Goal: Download file/media

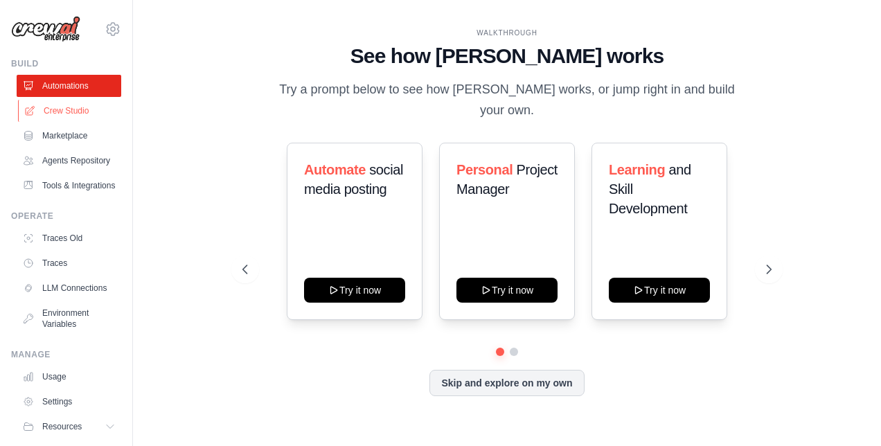
click at [64, 115] on link "Crew Studio" at bounding box center [70, 111] width 105 height 22
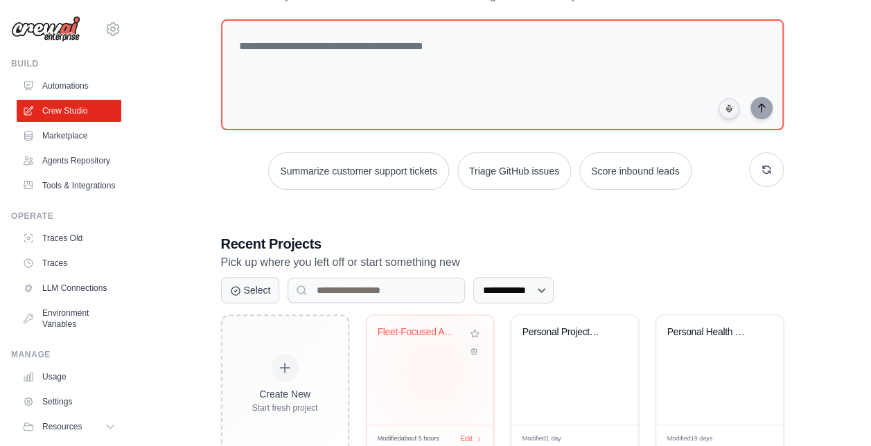
scroll to position [111, 0]
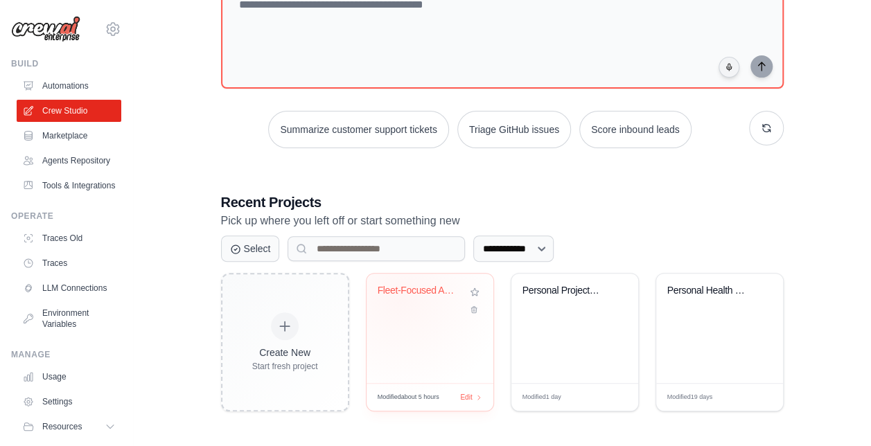
click at [400, 297] on div "Fleet-Focused Automotive Newsletter..." at bounding box center [420, 294] width 84 height 18
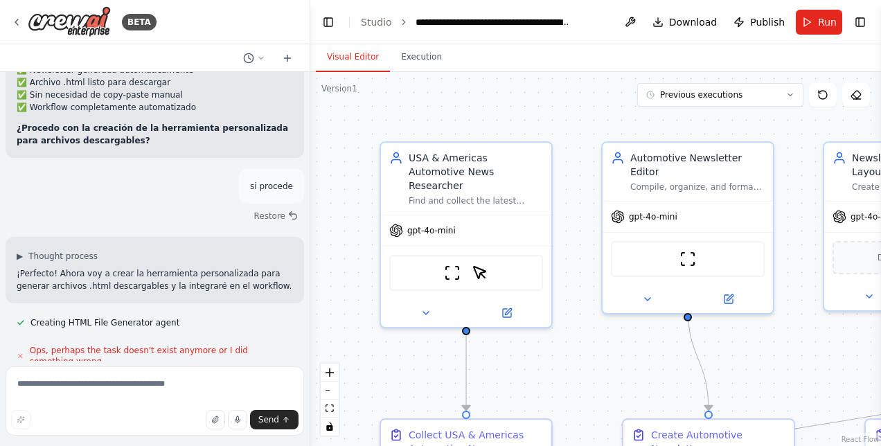
scroll to position [23983, 0]
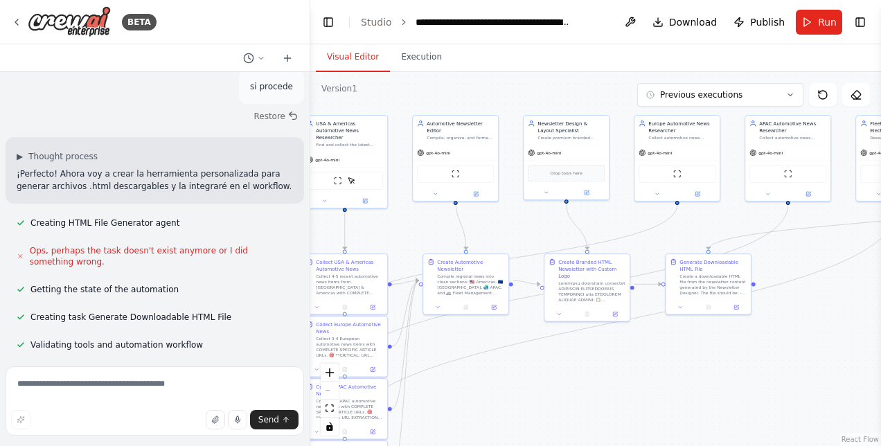
drag, startPoint x: 719, startPoint y: 431, endPoint x: 516, endPoint y: 326, distance: 228.7
click at [516, 326] on div ".deletable-edge-delete-btn { width: 20px; height: 20px; border: 0px solid #ffff…" at bounding box center [595, 259] width 571 height 374
click at [811, 22] on button "Run" at bounding box center [819, 22] width 46 height 25
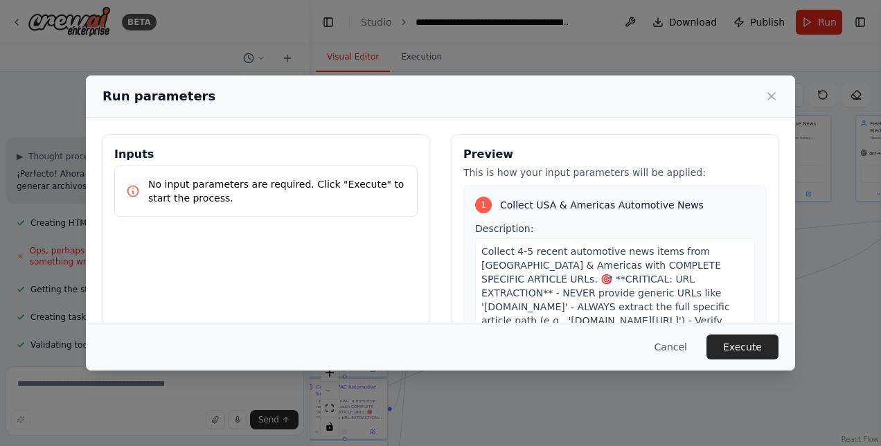
click at [748, 345] on button "Execute" at bounding box center [743, 347] width 72 height 25
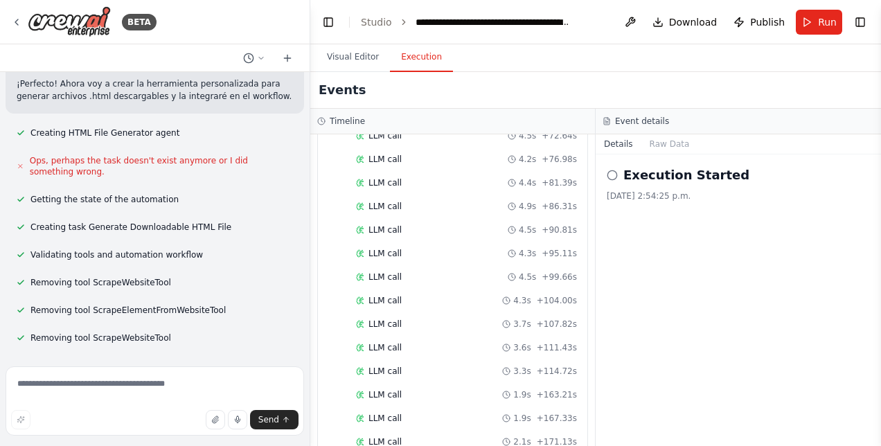
scroll to position [24095, 0]
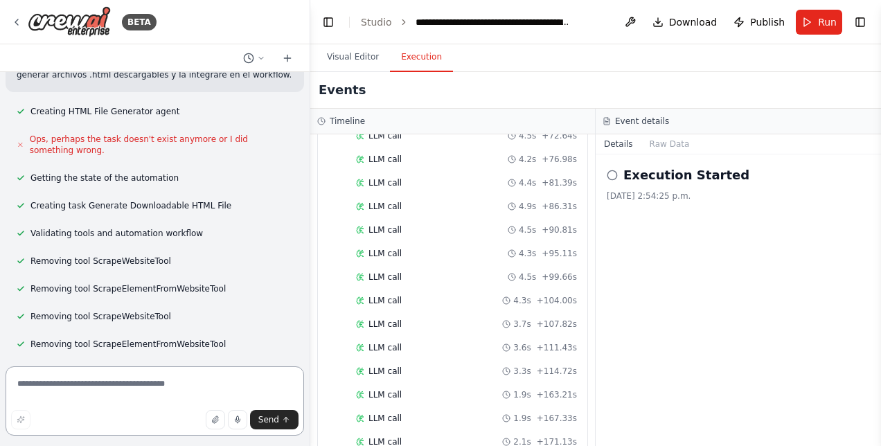
click at [190, 387] on textarea at bounding box center [155, 401] width 299 height 69
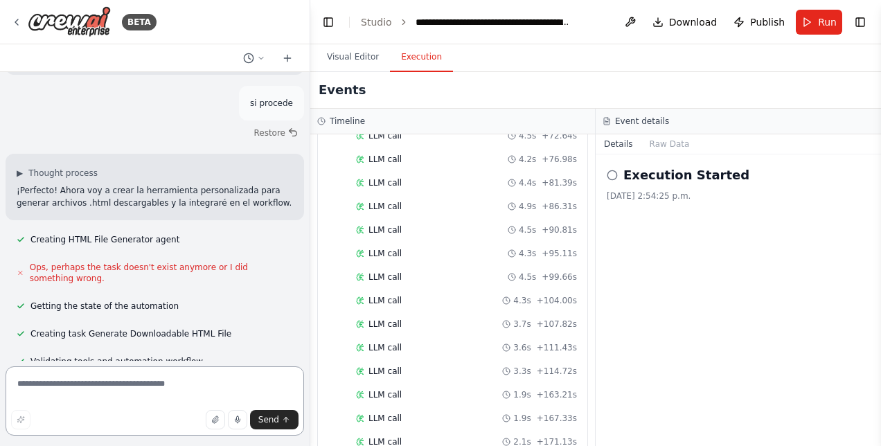
scroll to position [23956, 0]
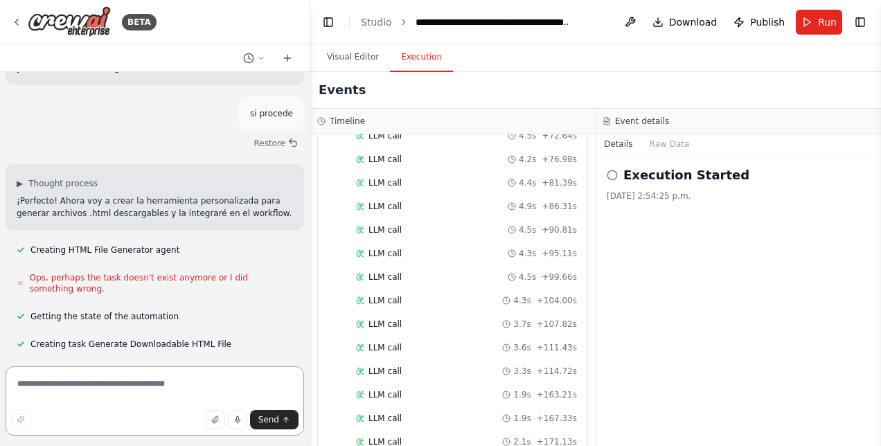
click at [76, 389] on textarea at bounding box center [155, 401] width 299 height 69
type textarea "**********"
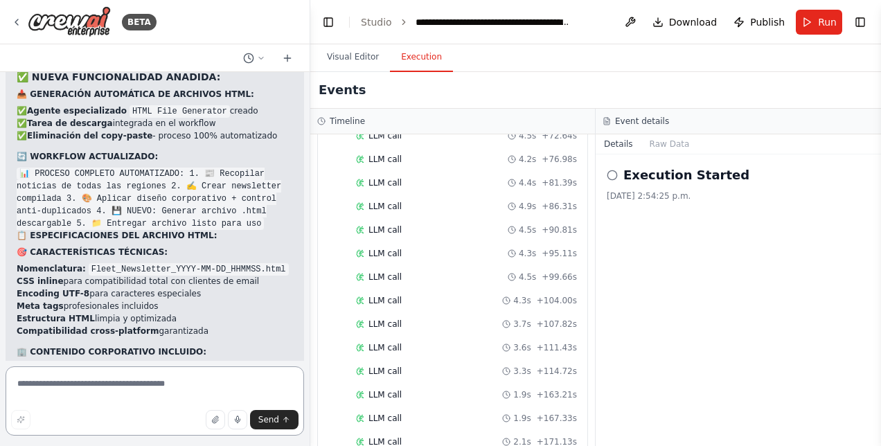
scroll to position [24577, 0]
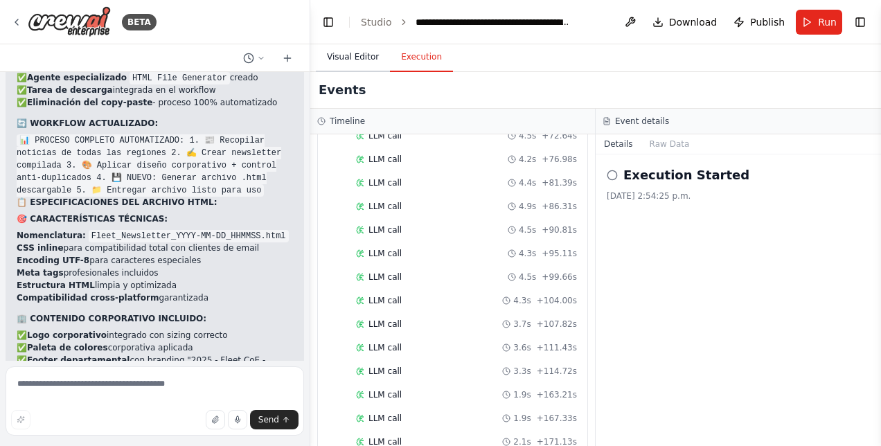
drag, startPoint x: 340, startPoint y: 54, endPoint x: 378, endPoint y: 82, distance: 47.5
click at [341, 53] on button "Visual Editor" at bounding box center [353, 57] width 74 height 29
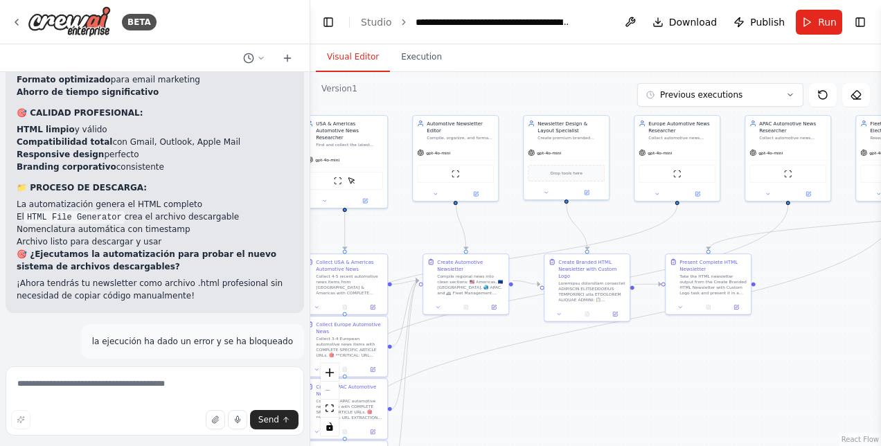
scroll to position [25201, 0]
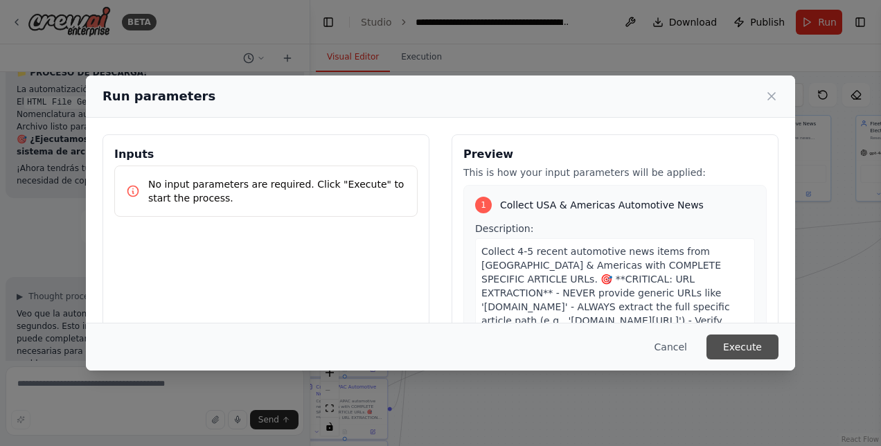
click at [763, 349] on button "Execute" at bounding box center [743, 347] width 72 height 25
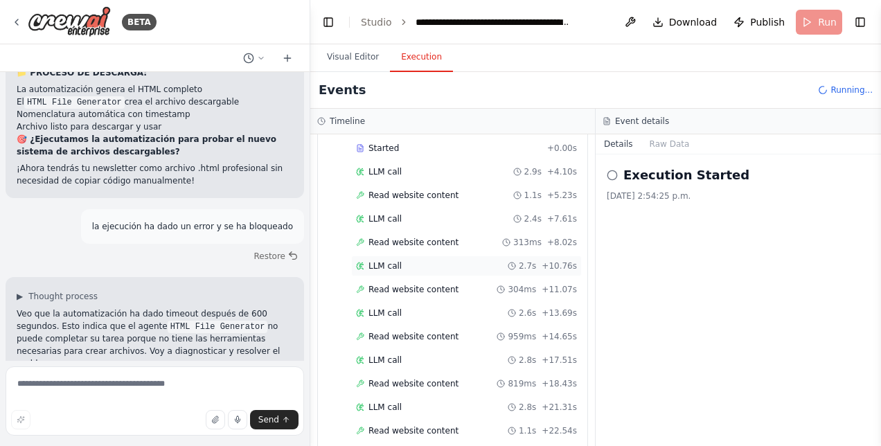
scroll to position [3152, 0]
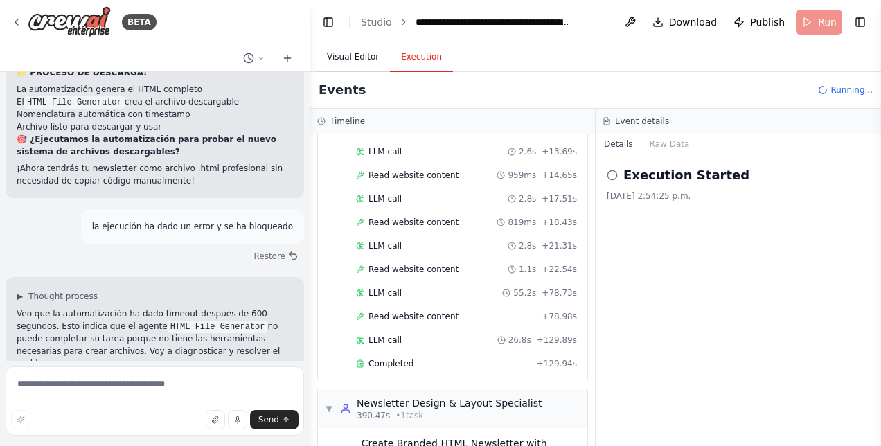
click at [342, 55] on button "Visual Editor" at bounding box center [353, 57] width 74 height 29
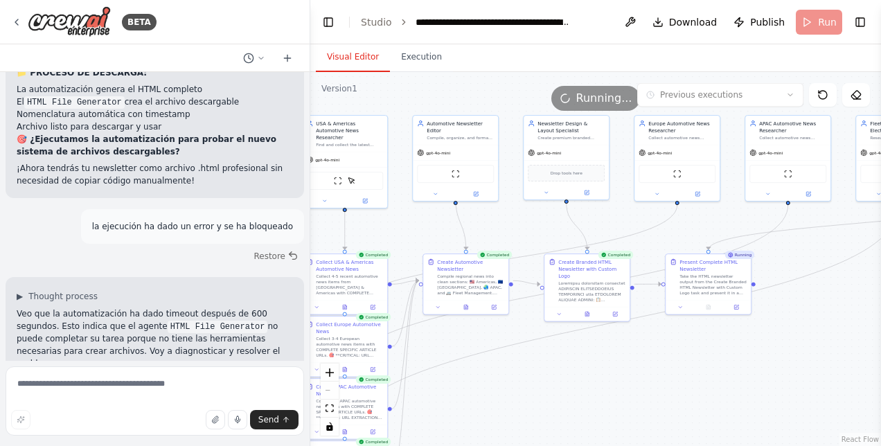
scroll to position [25201, 0]
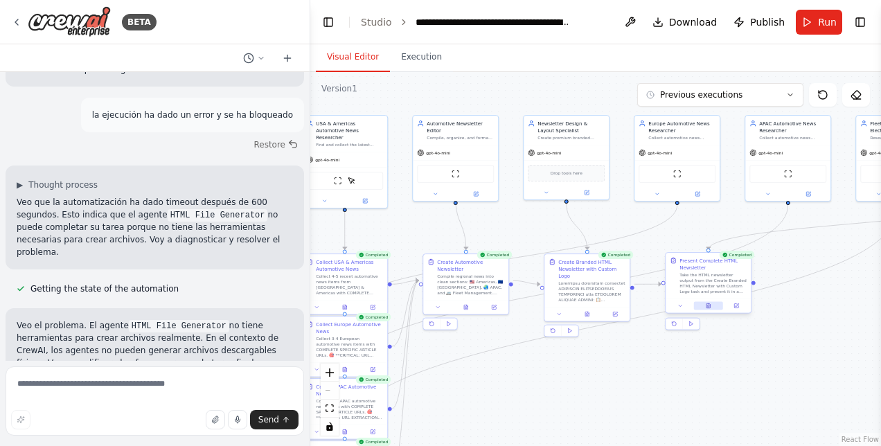
click at [709, 305] on icon at bounding box center [709, 303] width 1 height 1
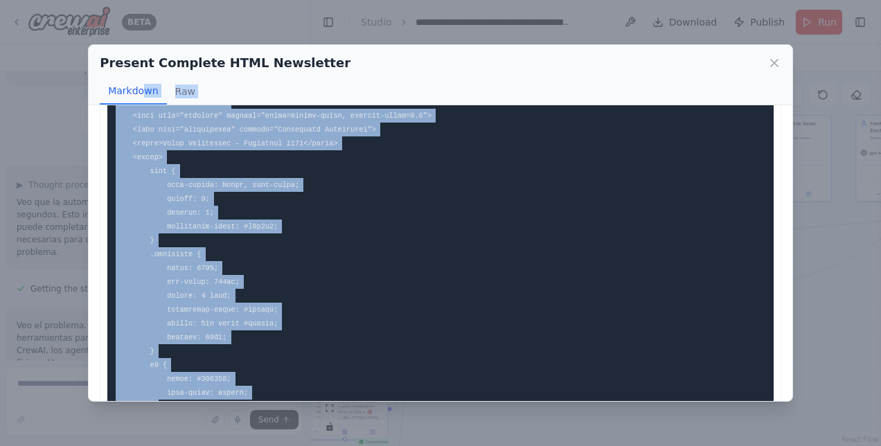
scroll to position [0, 0]
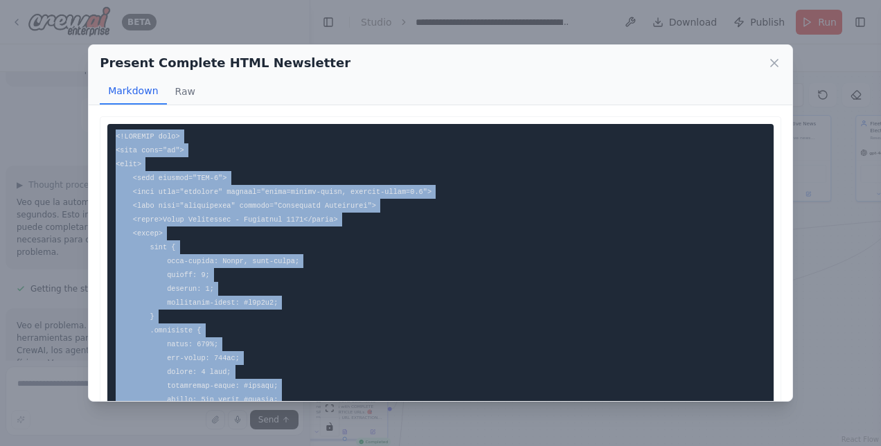
drag, startPoint x: 157, startPoint y: 195, endPoint x: 105, endPoint y: 133, distance: 80.7
copy code "<!DOCTYPE html> <html lang="en"> <head> <meta charset="UTF-8"> <meta name="view…"
click at [771, 61] on icon at bounding box center [775, 63] width 14 height 14
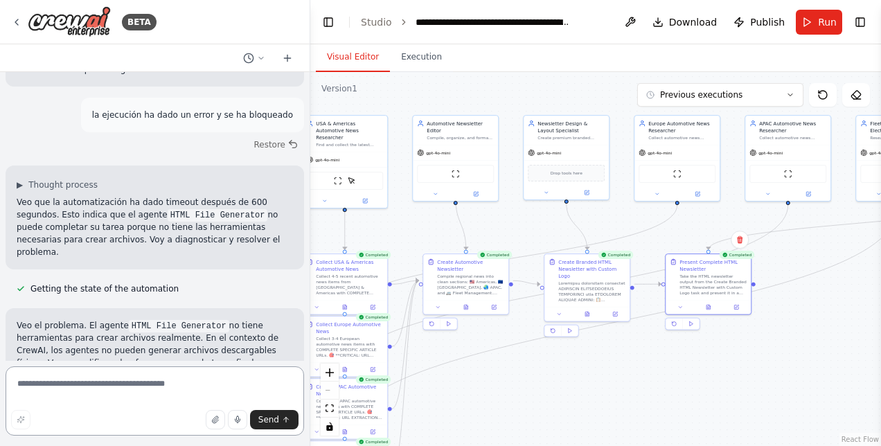
click at [174, 386] on textarea at bounding box center [155, 401] width 299 height 69
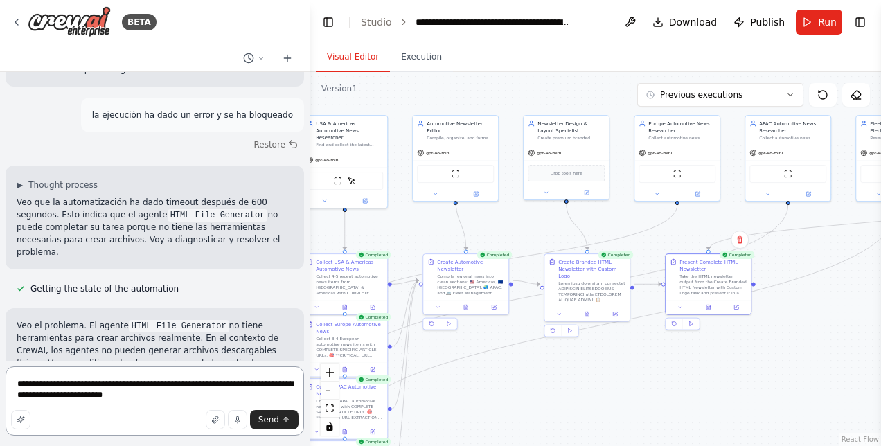
type textarea "**********"
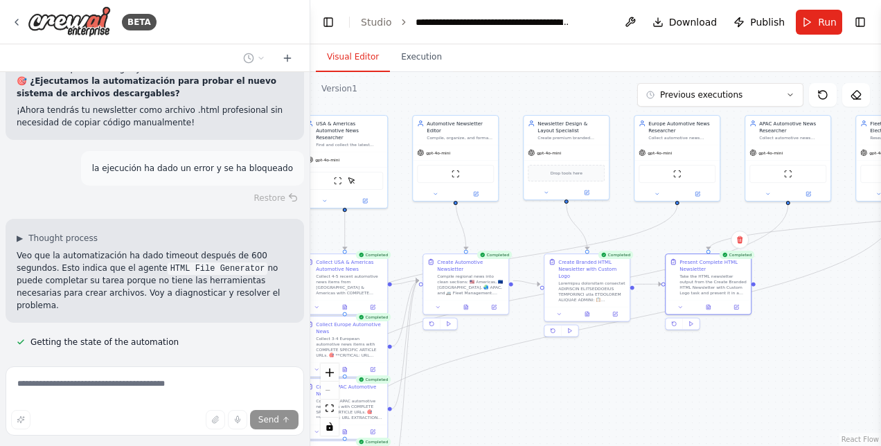
scroll to position [25223, 0]
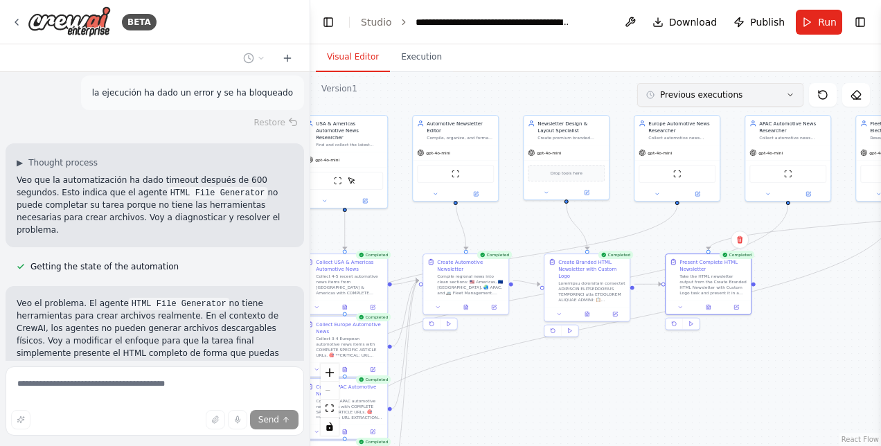
click at [790, 93] on icon at bounding box center [790, 95] width 8 height 8
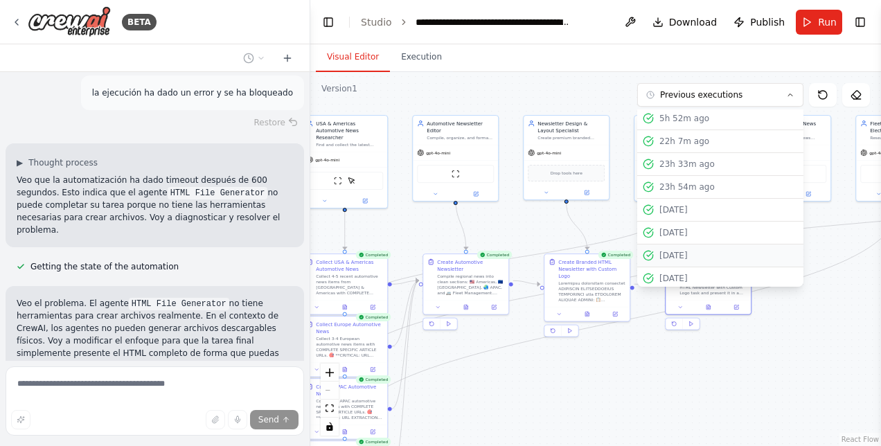
scroll to position [0, 0]
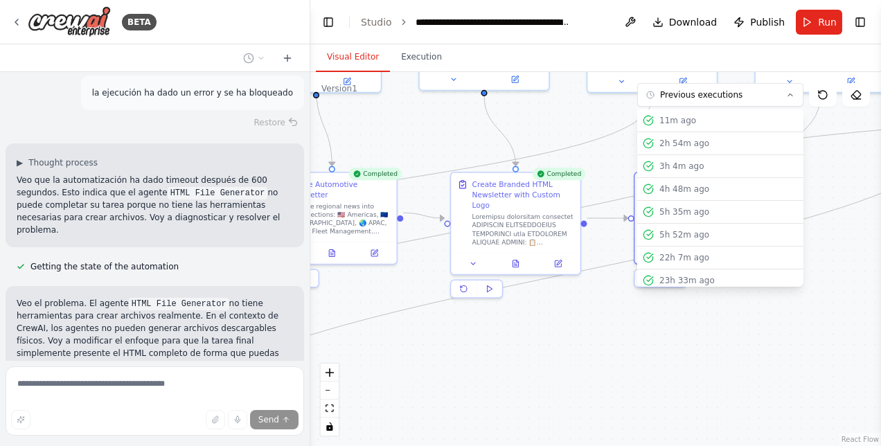
click at [636, 383] on div ".deletable-edge-delete-btn { width: 20px; height: 20px; border: 0px solid #ffff…" at bounding box center [595, 259] width 571 height 374
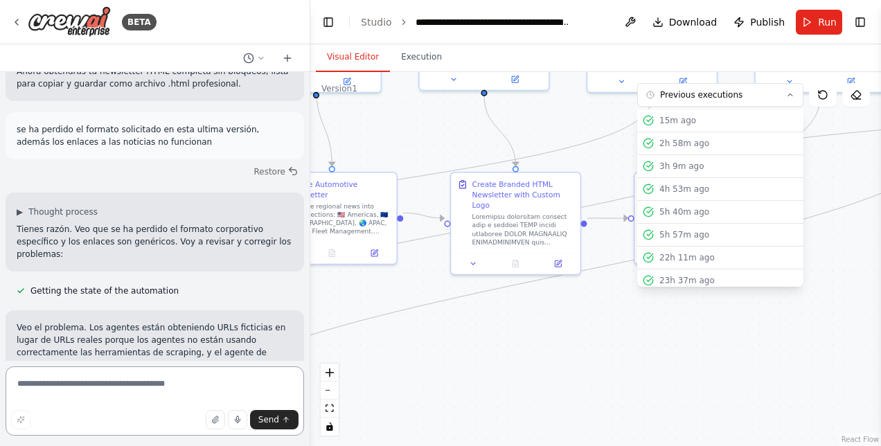
scroll to position [26397, 0]
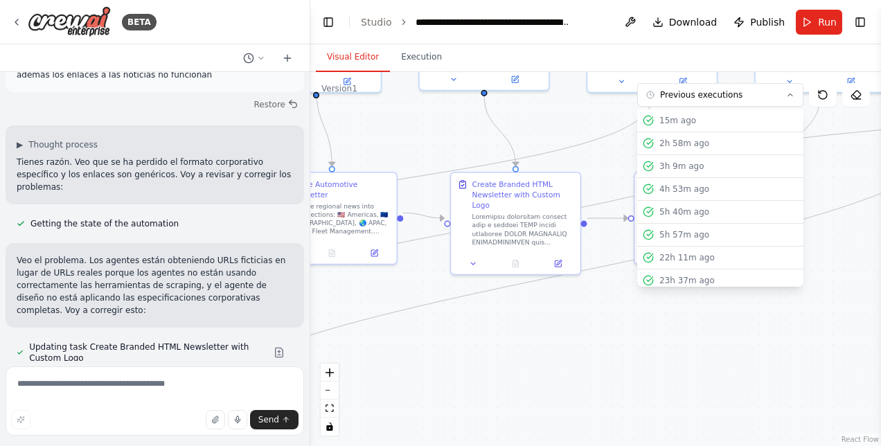
click at [511, 323] on div ".deletable-edge-delete-btn { width: 20px; height: 20px; border: 0px solid #ffff…" at bounding box center [595, 259] width 571 height 374
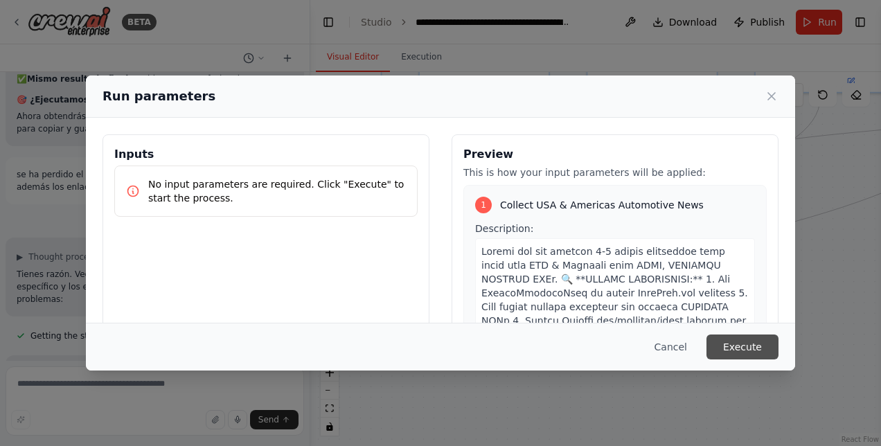
click at [746, 346] on button "Execute" at bounding box center [743, 347] width 72 height 25
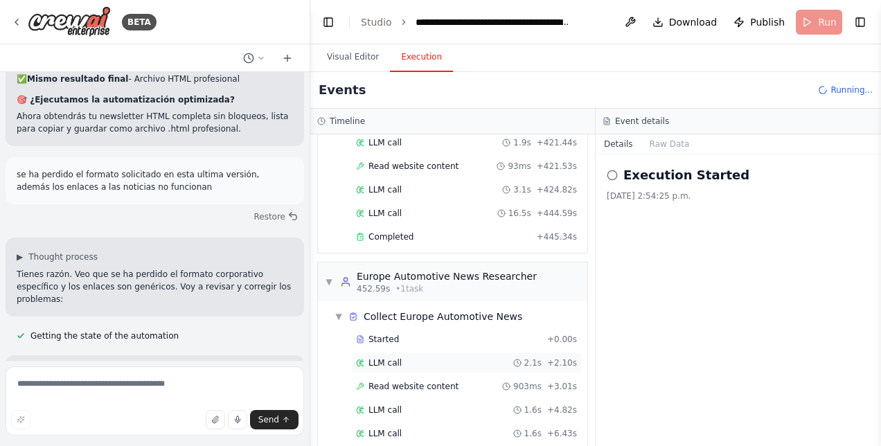
scroll to position [1281, 0]
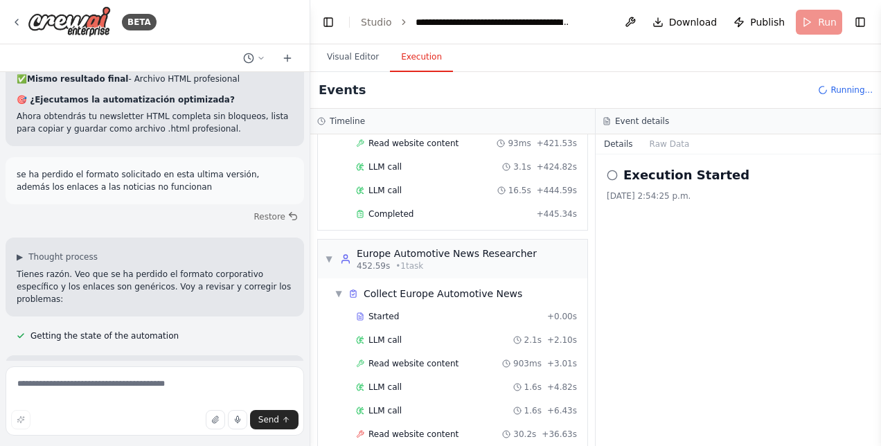
click at [691, 378] on div "Execution Started 2025-09-30, 2:54:25 p.m." at bounding box center [738, 301] width 285 height 292
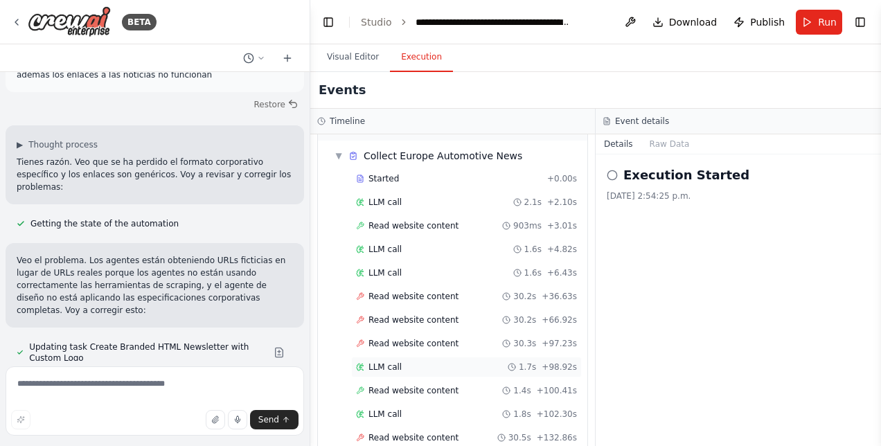
scroll to position [1420, 0]
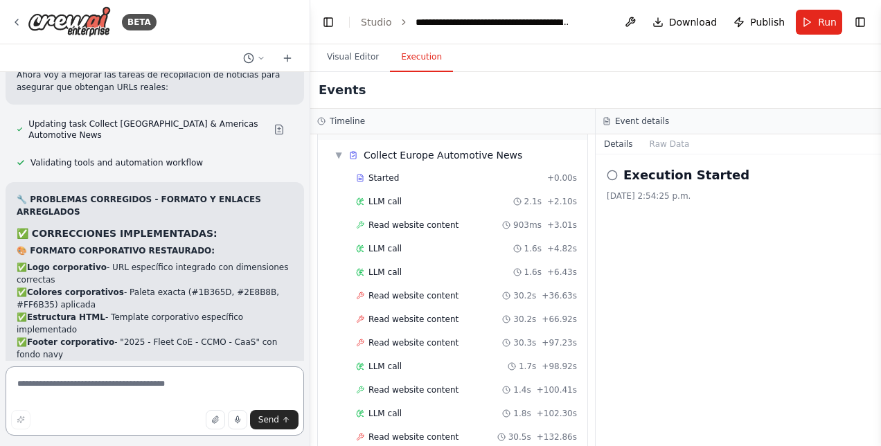
scroll to position [26786, 0]
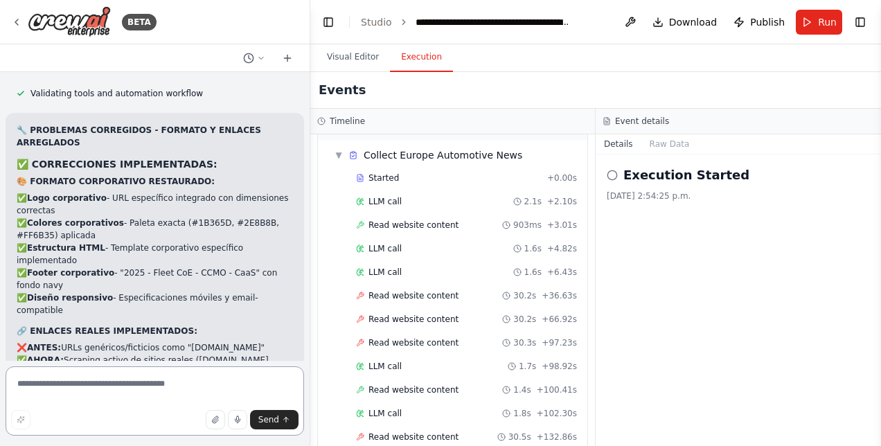
click at [144, 389] on textarea at bounding box center [155, 401] width 299 height 69
type textarea "**********"
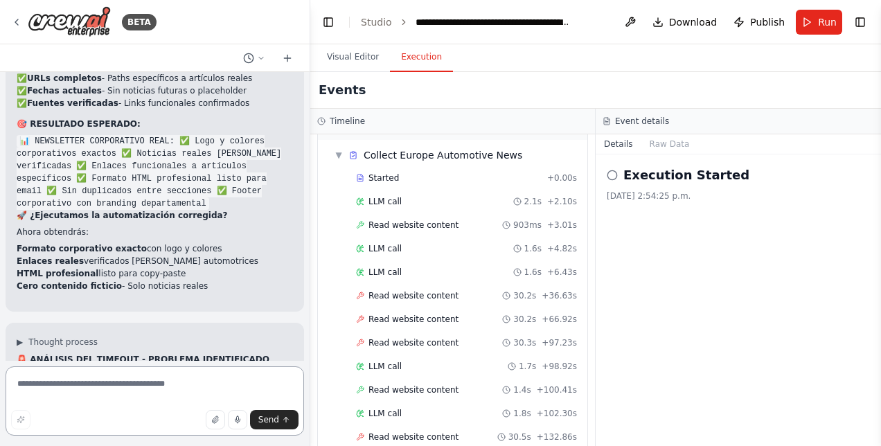
scroll to position [27410, 0]
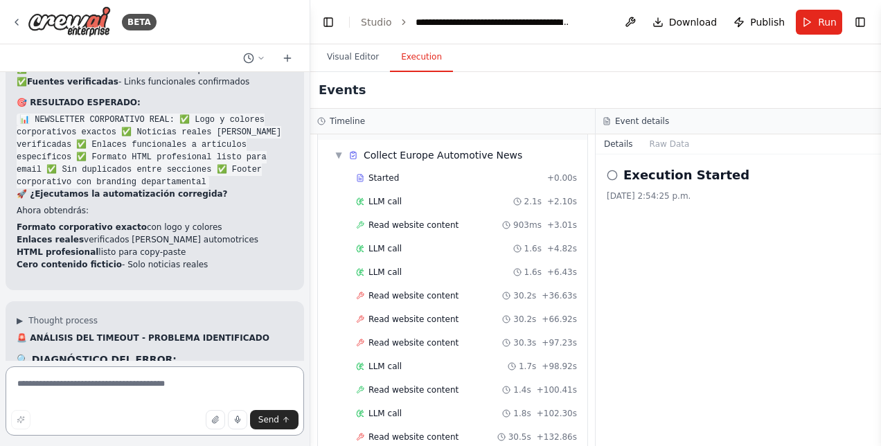
click at [164, 381] on textarea at bounding box center [155, 401] width 299 height 69
type textarea "**********"
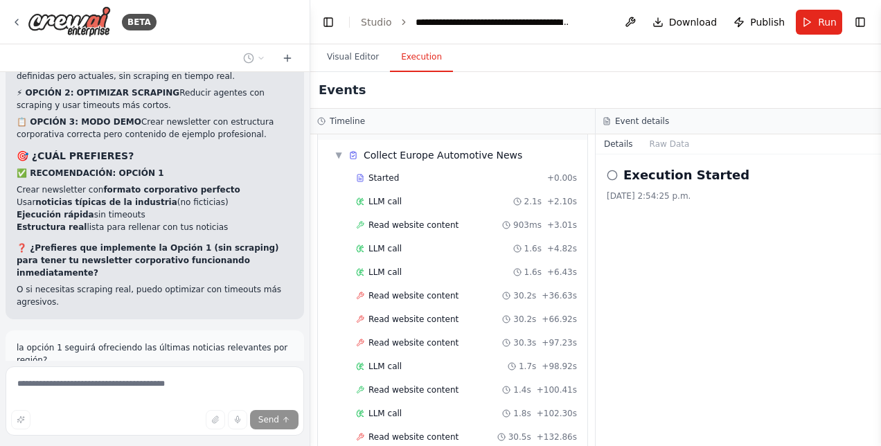
scroll to position [27920, 0]
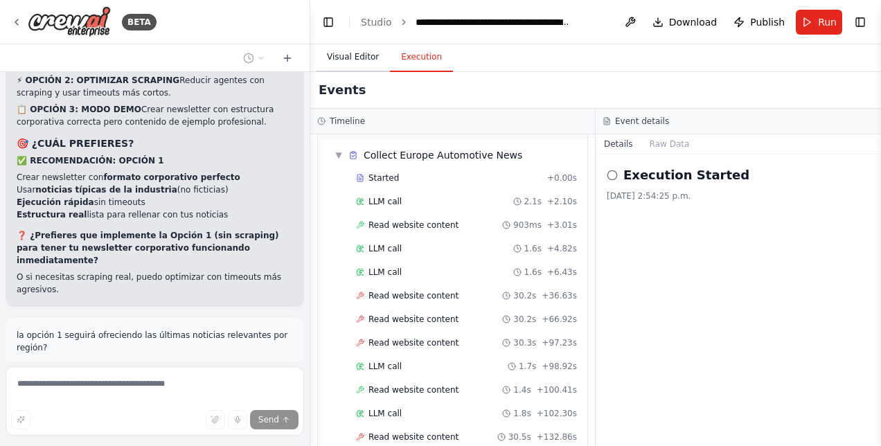
click at [366, 60] on button "Visual Editor" at bounding box center [353, 57] width 74 height 29
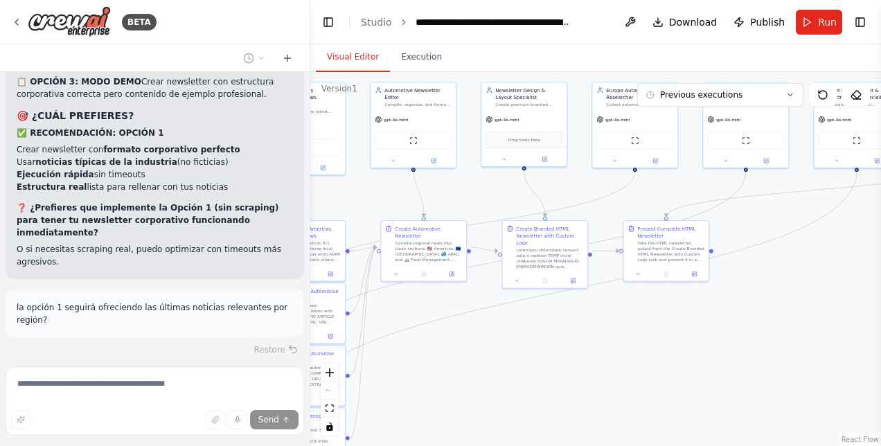
scroll to position [27986, 0]
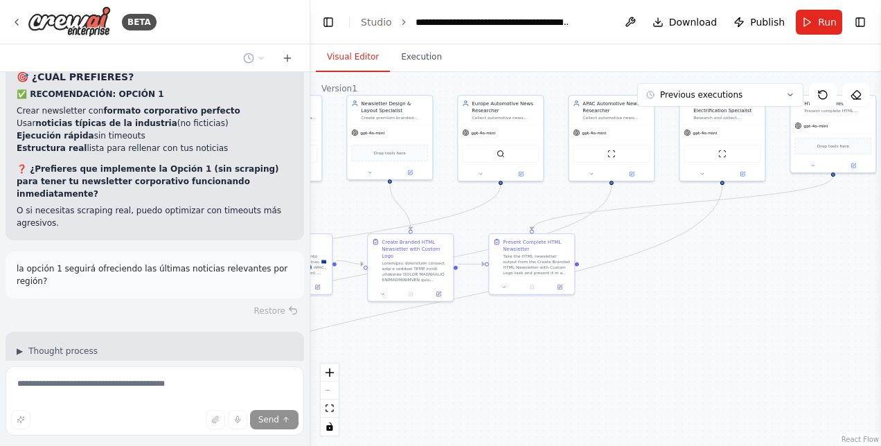
drag, startPoint x: 579, startPoint y: 346, endPoint x: 445, endPoint y: 360, distance: 135.1
click at [445, 360] on div ".deletable-edge-delete-btn { width: 20px; height: 20px; border: 0px solid #ffff…" at bounding box center [595, 259] width 571 height 374
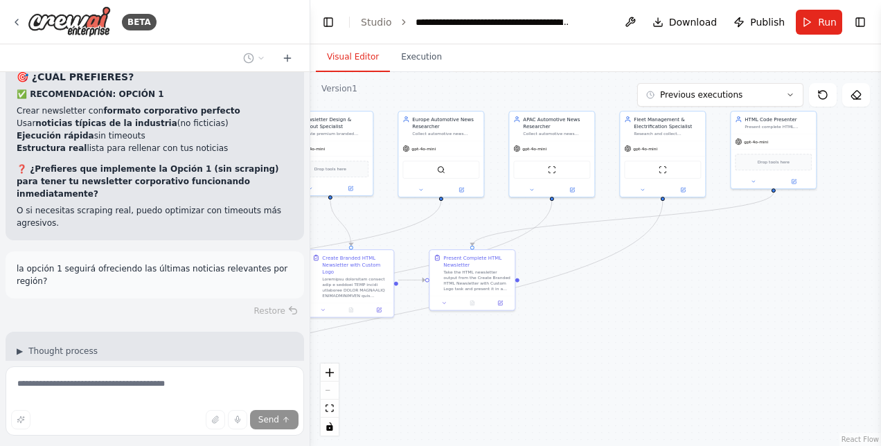
drag, startPoint x: 639, startPoint y: 322, endPoint x: 579, endPoint y: 338, distance: 62.5
click at [579, 338] on div ".deletable-edge-delete-btn { width: 20px; height: 20px; border: 0px solid #ffff…" at bounding box center [595, 259] width 571 height 374
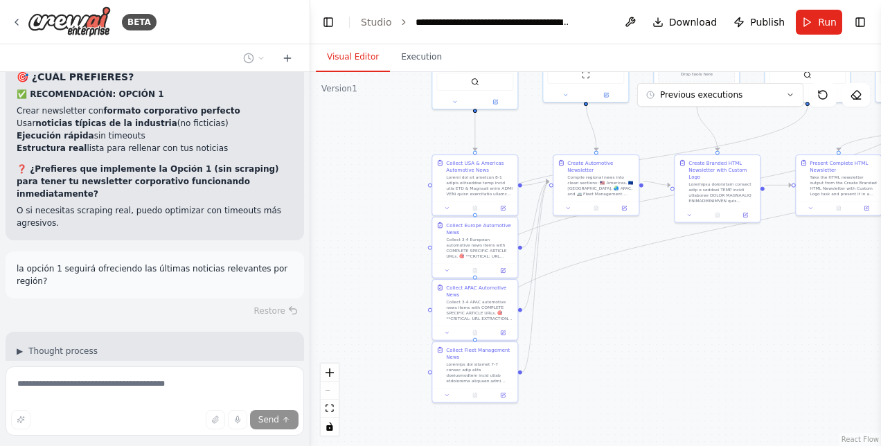
scroll to position [28014, 0]
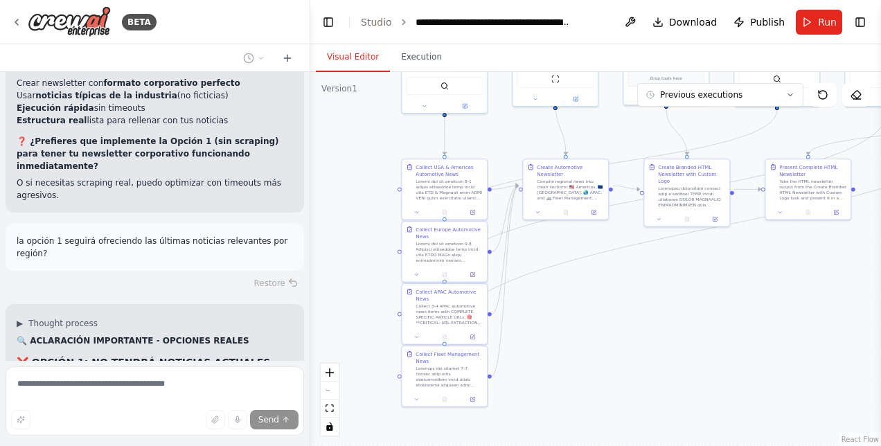
drag, startPoint x: 385, startPoint y: 340, endPoint x: 698, endPoint y: 249, distance: 326.9
click at [698, 249] on div ".deletable-edge-delete-btn { width: 20px; height: 20px; border: 0px solid #ffff…" at bounding box center [595, 259] width 571 height 374
drag, startPoint x: 349, startPoint y: 208, endPoint x: 335, endPoint y: 228, distance: 24.4
click at [335, 228] on div ".deletable-edge-delete-btn { width: 20px; height: 20px; border: 0px solid #ffff…" at bounding box center [595, 259] width 571 height 374
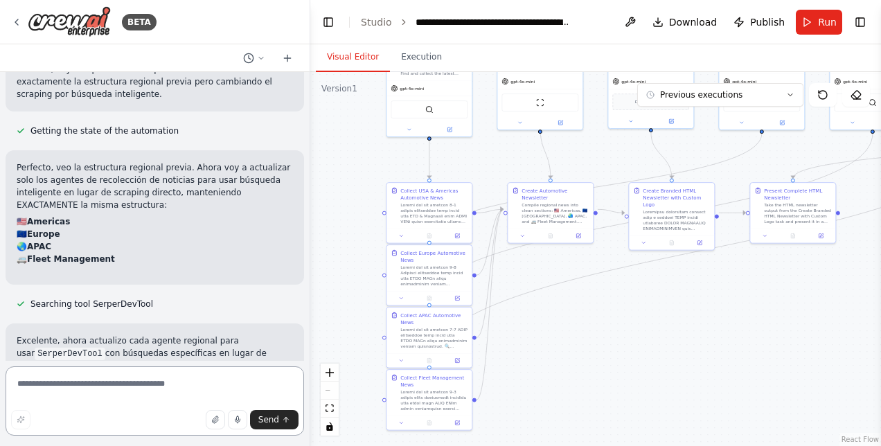
scroll to position [28921, 0]
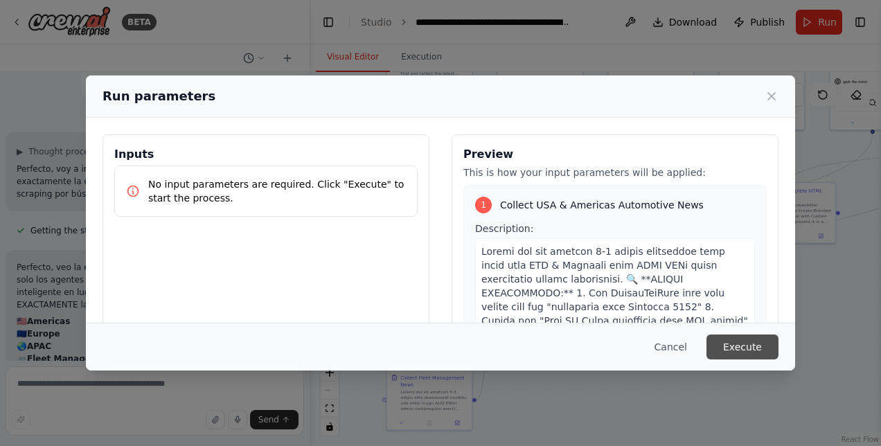
click at [741, 336] on button "Execute" at bounding box center [743, 347] width 72 height 25
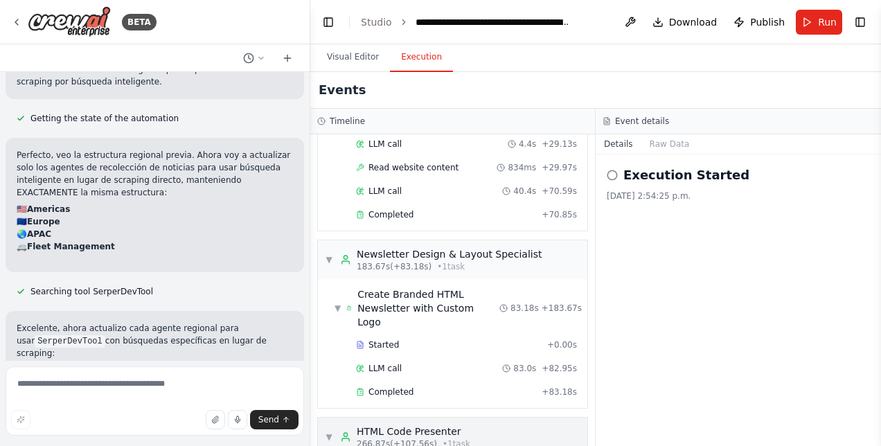
scroll to position [1854, 0]
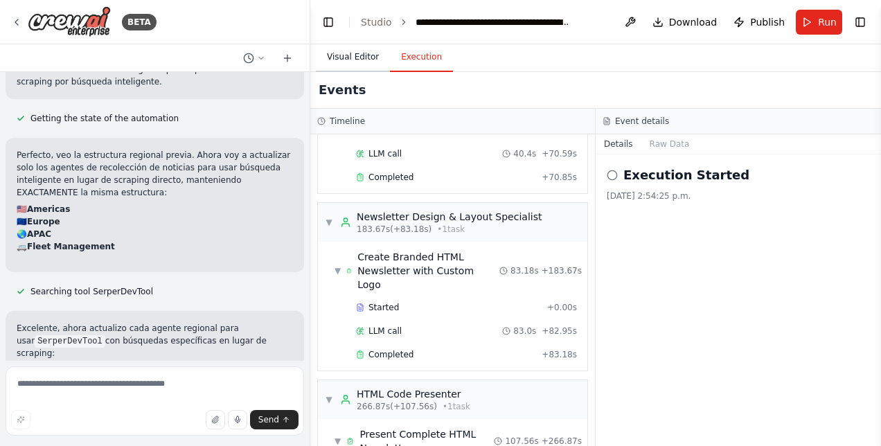
click at [347, 55] on button "Visual Editor" at bounding box center [353, 57] width 74 height 29
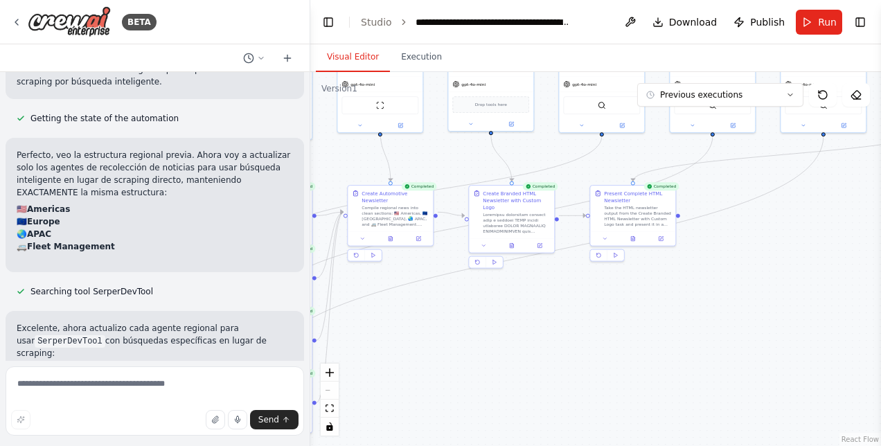
drag, startPoint x: 701, startPoint y: 348, endPoint x: 633, endPoint y: 354, distance: 68.9
click at [633, 354] on div ".deletable-edge-delete-btn { width: 20px; height: 20px; border: 0px solid #ffff…" at bounding box center [595, 259] width 571 height 374
click at [634, 235] on icon at bounding box center [632, 237] width 3 height 5
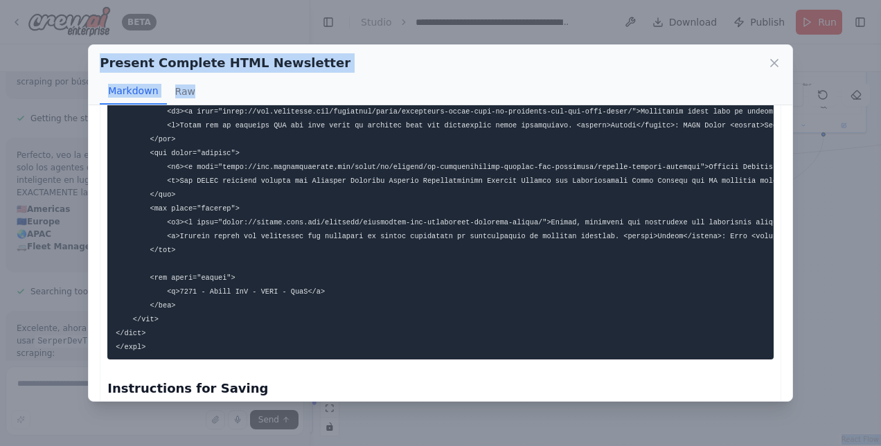
scroll to position [2299, 0]
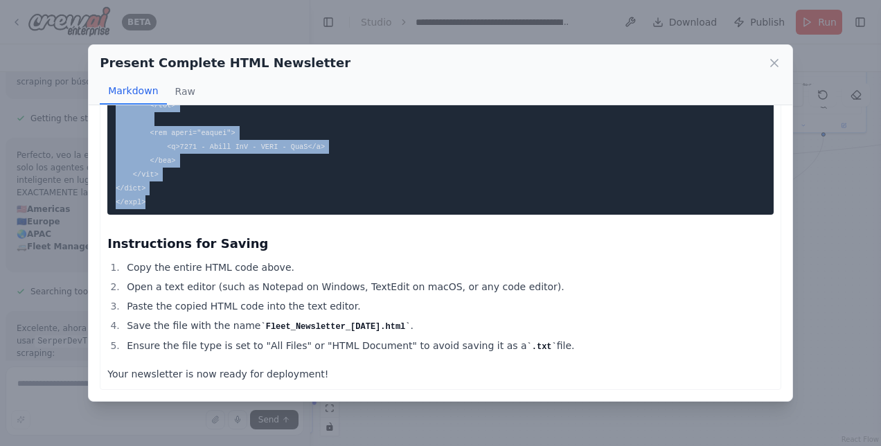
drag, startPoint x: 115, startPoint y: 134, endPoint x: 312, endPoint y: 197, distance: 207.1
copy code "<!DOCTYPE html> <html lang="en"> <head> <meta charset="UTF-8"> <meta name="view…"
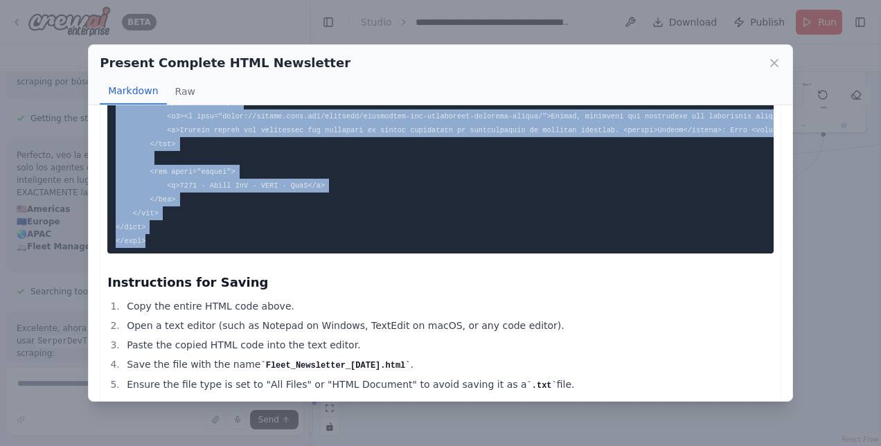
scroll to position [2230, 0]
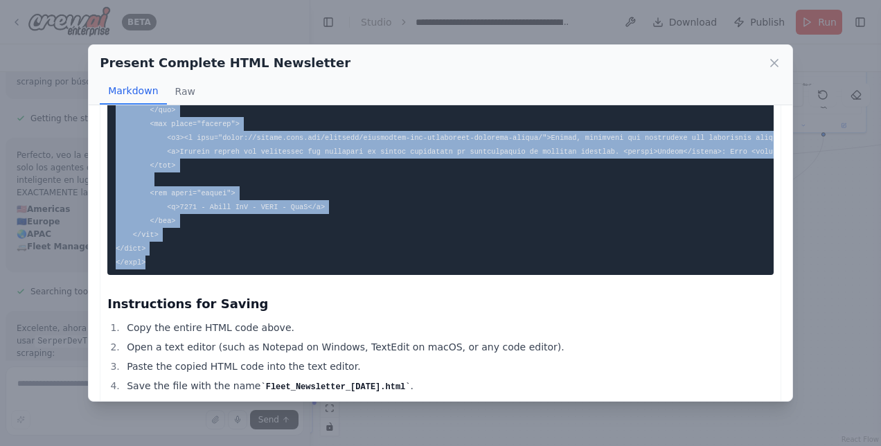
copy code "<!DOCTYPE html> <html lang="en"> <head> <meta charset="UTF-8"> <meta name="view…"
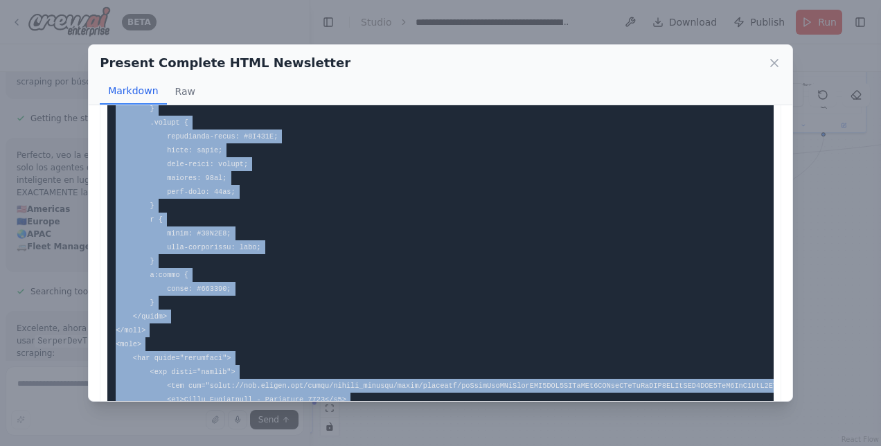
scroll to position [901, 0]
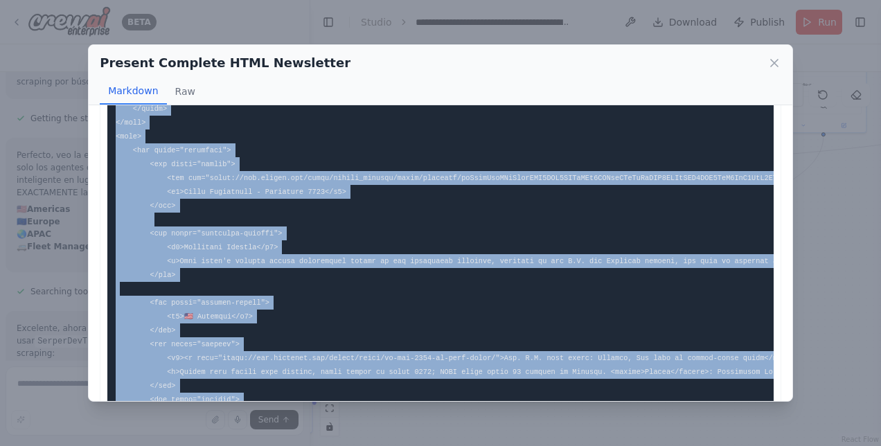
click at [534, 180] on code at bounding box center [775, 414] width 1319 height 2364
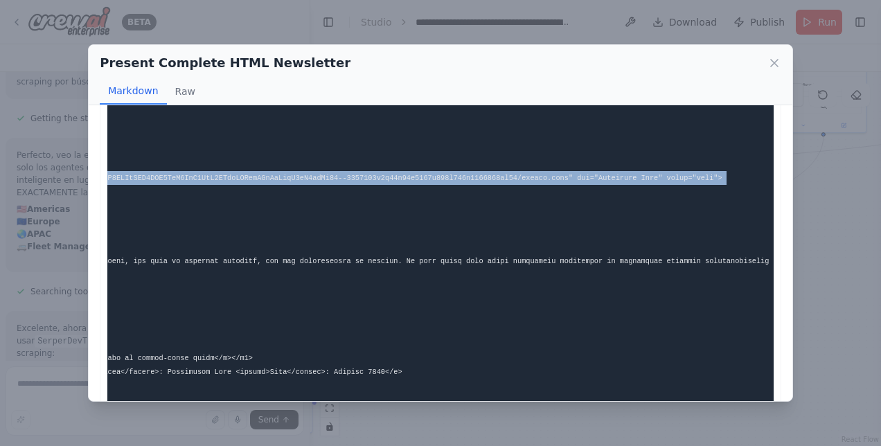
scroll to position [0, 570]
drag, startPoint x: 200, startPoint y: 178, endPoint x: 614, endPoint y: 179, distance: 413.7
click at [614, 179] on pre at bounding box center [440, 413] width 667 height 2381
copy code "https://app.crewai.com/rails/active_storage/blobs/redirect/eyJfcmFpbHMiOnsiZGF0…"
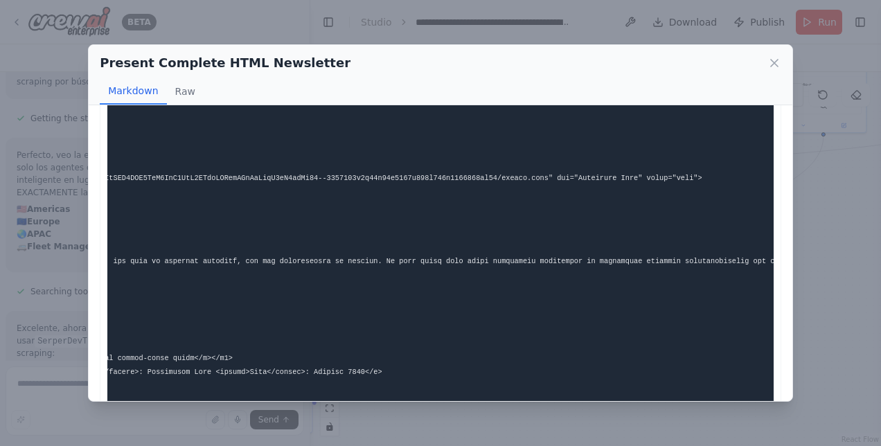
click at [534, 223] on pre at bounding box center [440, 413] width 667 height 2381
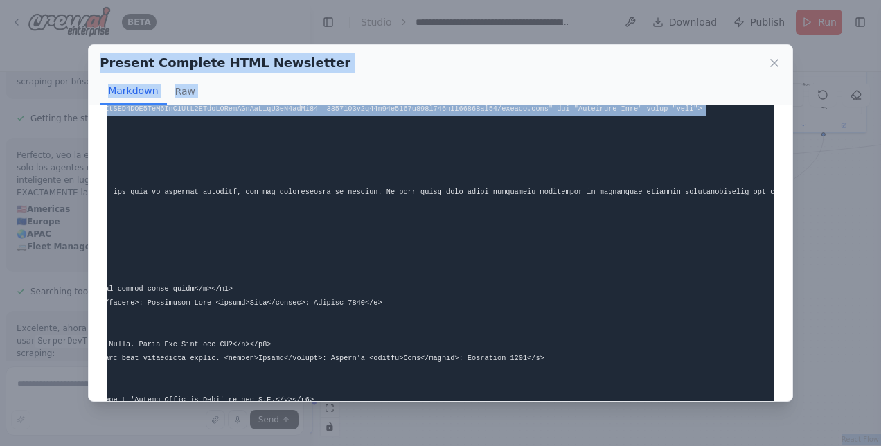
scroll to position [0, 0]
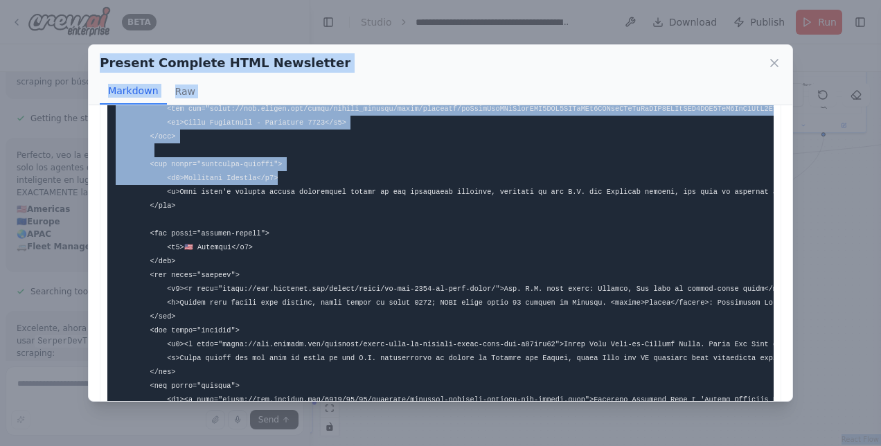
drag, startPoint x: 377, startPoint y: 182, endPoint x: 353, endPoint y: 212, distance: 38.5
click at [3, 188] on div "Present Complete HTML Newsletter Markdown Raw Instructions for Saving Copy the …" at bounding box center [440, 223] width 881 height 446
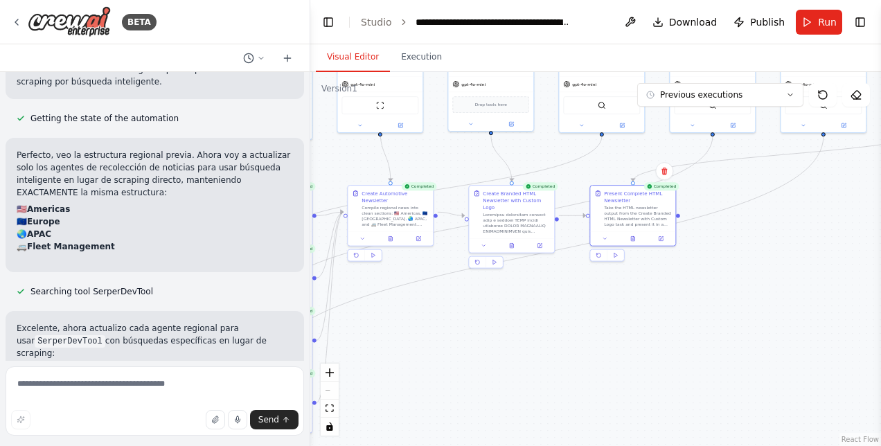
click at [581, 334] on div ".deletable-edge-delete-btn { width: 20px; height: 20px; border: 0px solid #ffff…" at bounding box center [595, 259] width 571 height 374
click at [822, 23] on span "Run" at bounding box center [827, 22] width 19 height 14
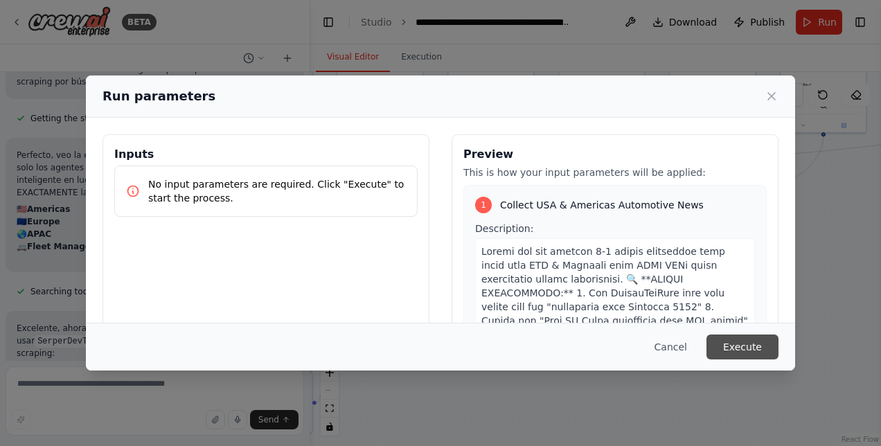
click at [760, 346] on button "Execute" at bounding box center [743, 347] width 72 height 25
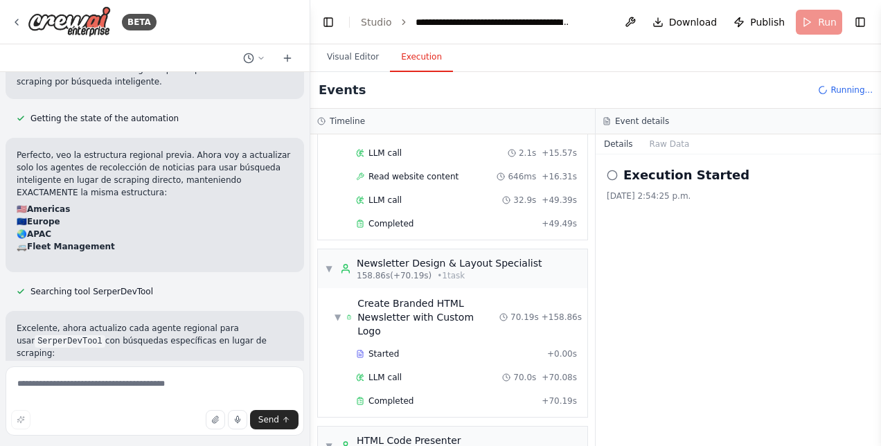
scroll to position [1761, 0]
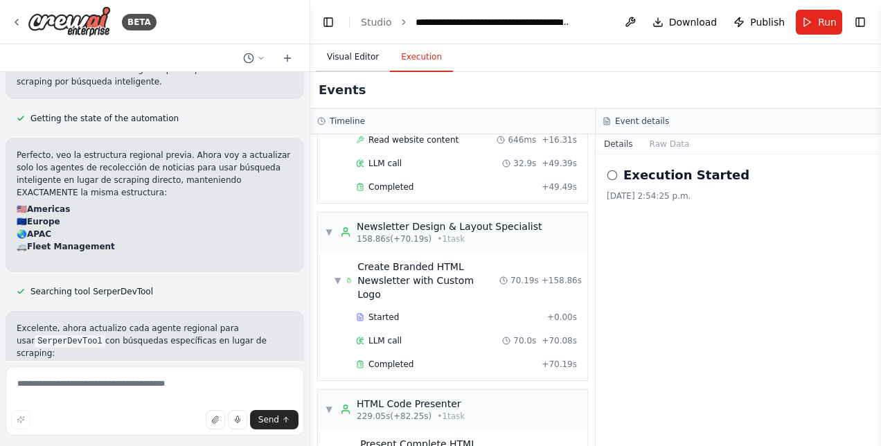
click at [369, 60] on button "Visual Editor" at bounding box center [353, 57] width 74 height 29
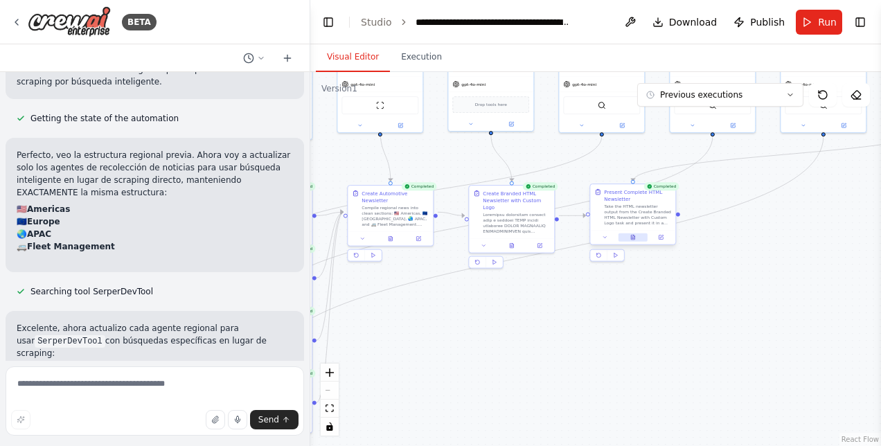
click at [635, 238] on icon at bounding box center [632, 237] width 3 height 5
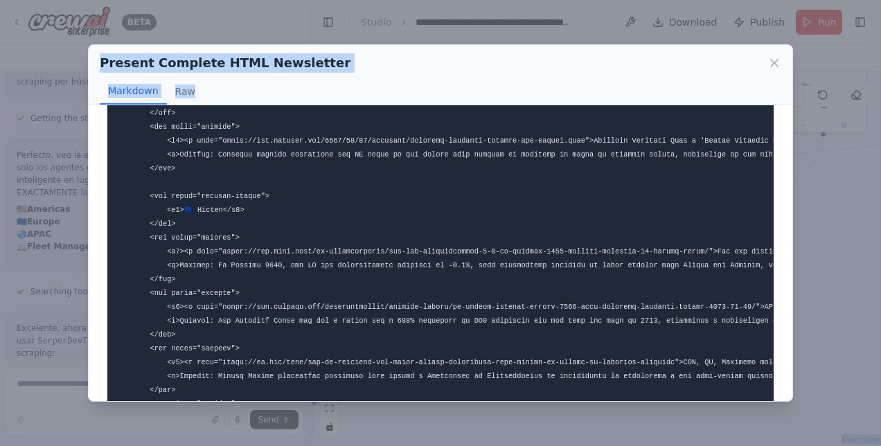
scroll to position [2213, 0]
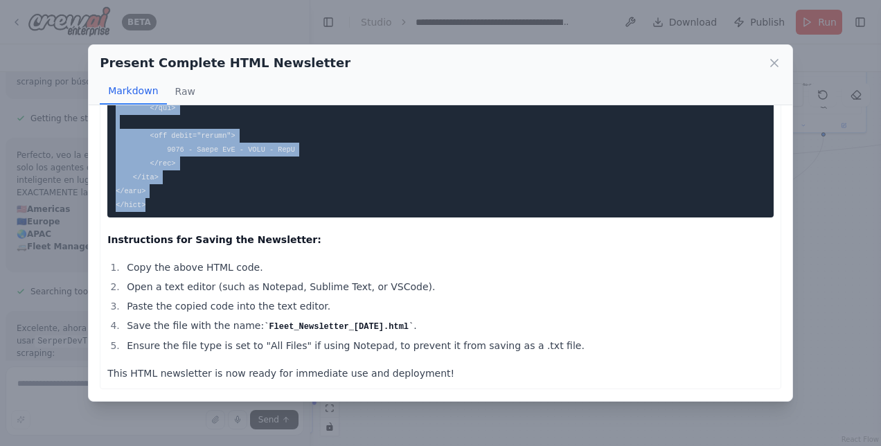
drag, startPoint x: 116, startPoint y: 135, endPoint x: 313, endPoint y: 191, distance: 204.6
copy code "<!DOCTYPE html> <html lang="en"> <head> <meta charset="UTF-8"> <meta name="view…"
click at [778, 62] on icon at bounding box center [775, 63] width 14 height 14
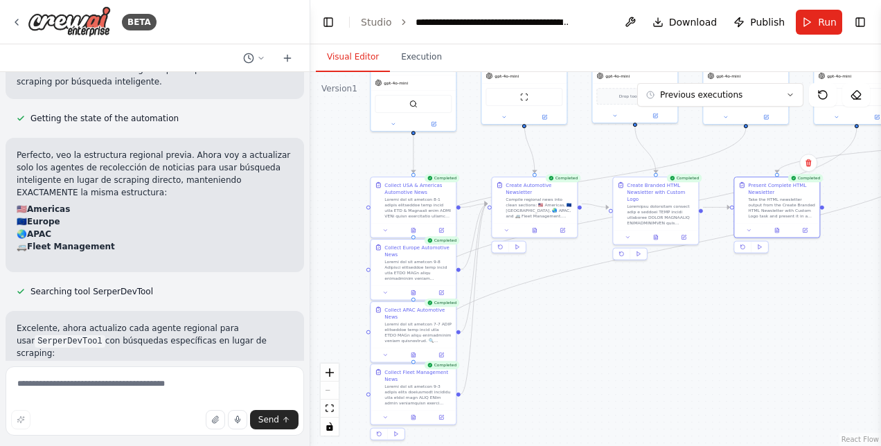
drag, startPoint x: 563, startPoint y: 315, endPoint x: 707, endPoint y: 307, distance: 144.4
click at [707, 307] on div ".deletable-edge-delete-btn { width: 20px; height: 20px; border: 0px solid #ffff…" at bounding box center [595, 259] width 571 height 374
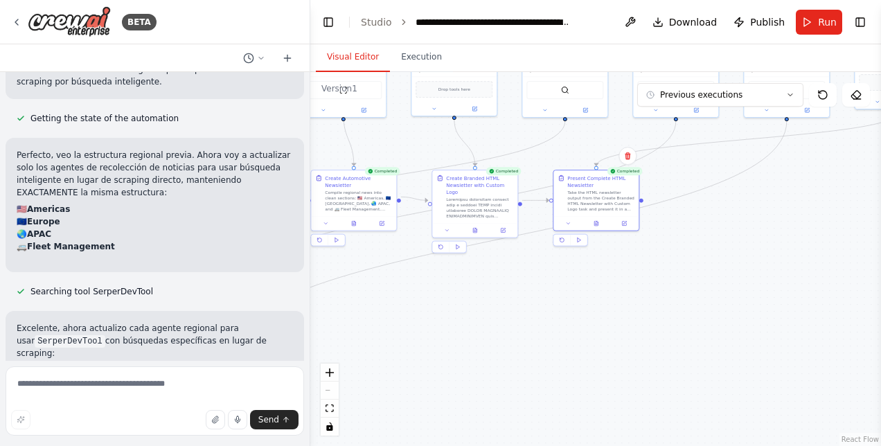
drag, startPoint x: 620, startPoint y: 321, endPoint x: 441, endPoint y: 315, distance: 179.6
click at [441, 315] on div ".deletable-edge-delete-btn { width: 20px; height: 20px; border: 0px solid #ffff…" at bounding box center [595, 259] width 571 height 374
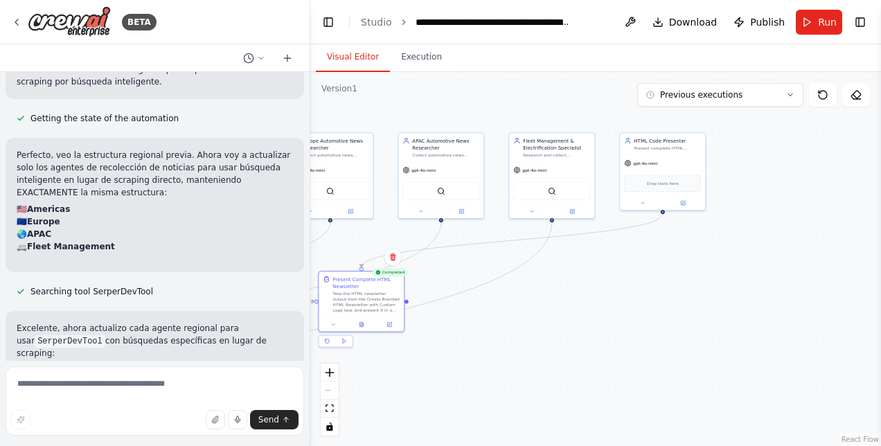
drag, startPoint x: 751, startPoint y: 212, endPoint x: 515, endPoint y: 313, distance: 257.0
click at [515, 313] on div ".deletable-edge-delete-btn { width: 20px; height: 20px; border: 0px solid #ffff…" at bounding box center [595, 259] width 571 height 374
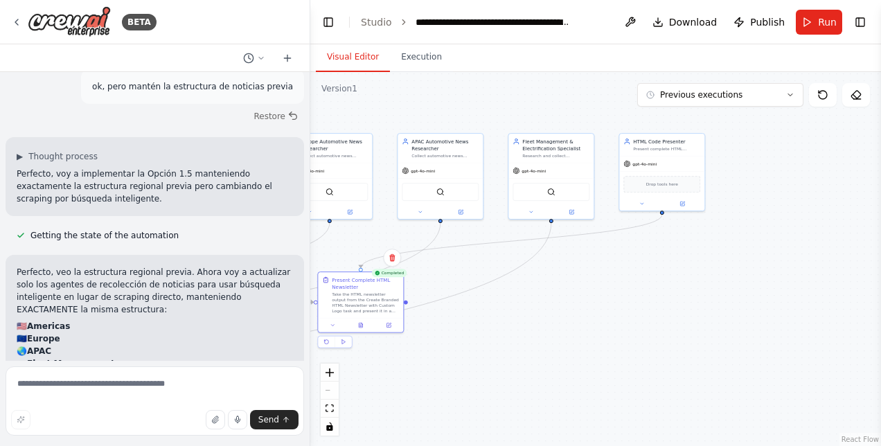
scroll to position [28783, 0]
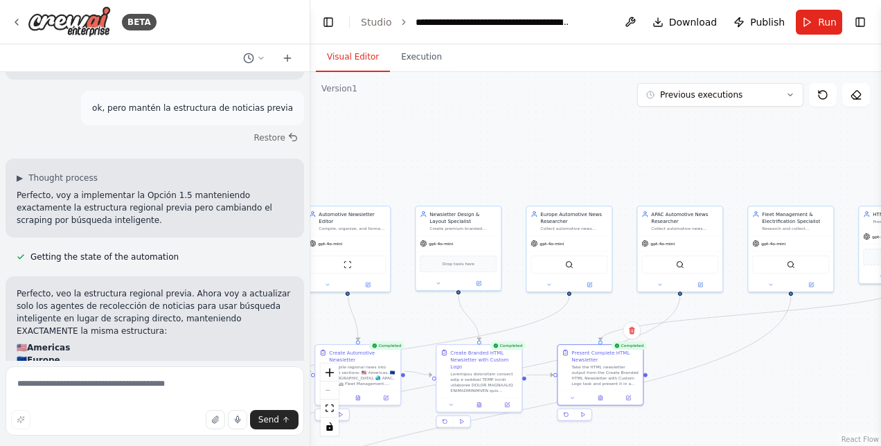
drag, startPoint x: 583, startPoint y: 297, endPoint x: 801, endPoint y: 357, distance: 225.8
click at [809, 361] on div ".deletable-edge-delete-btn { width: 20px; height: 20px; border: 0px solid #ffff…" at bounding box center [595, 259] width 571 height 374
drag, startPoint x: 506, startPoint y: 157, endPoint x: 601, endPoint y: 157, distance: 95.6
click at [601, 157] on div ".deletable-edge-delete-btn { width: 20px; height: 20px; border: 0px solid #ffff…" at bounding box center [595, 259] width 571 height 374
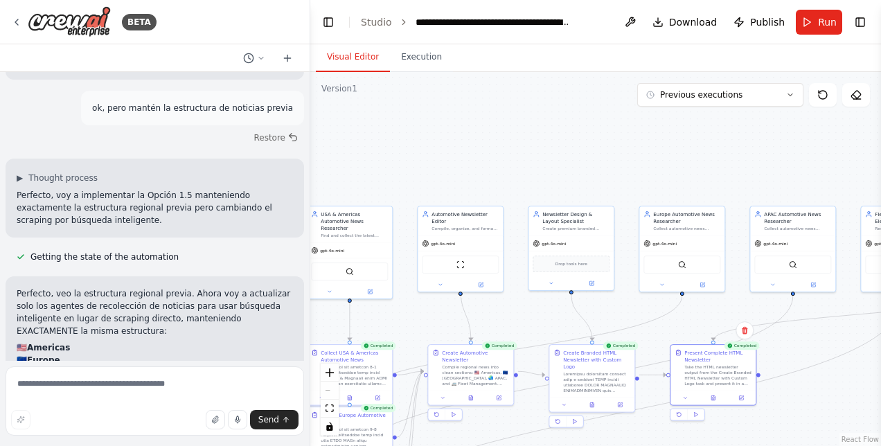
drag, startPoint x: 15, startPoint y: 22, endPoint x: 124, endPoint y: 90, distance: 128.2
click at [15, 22] on icon at bounding box center [16, 22] width 11 height 11
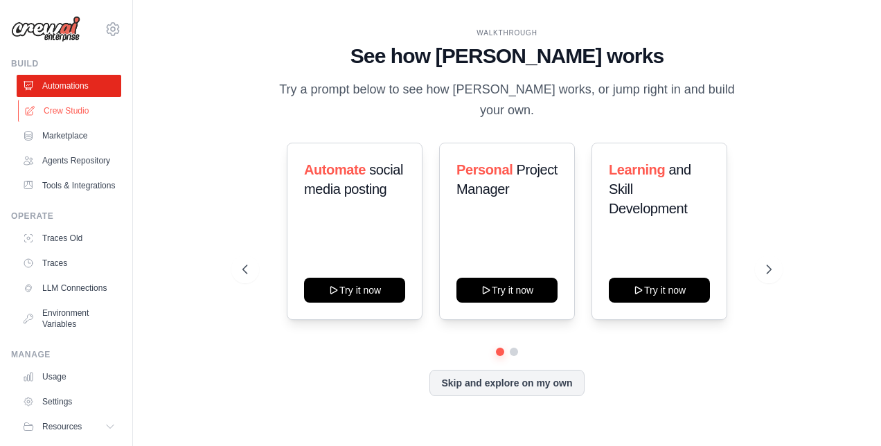
click at [76, 114] on link "Crew Studio" at bounding box center [70, 111] width 105 height 22
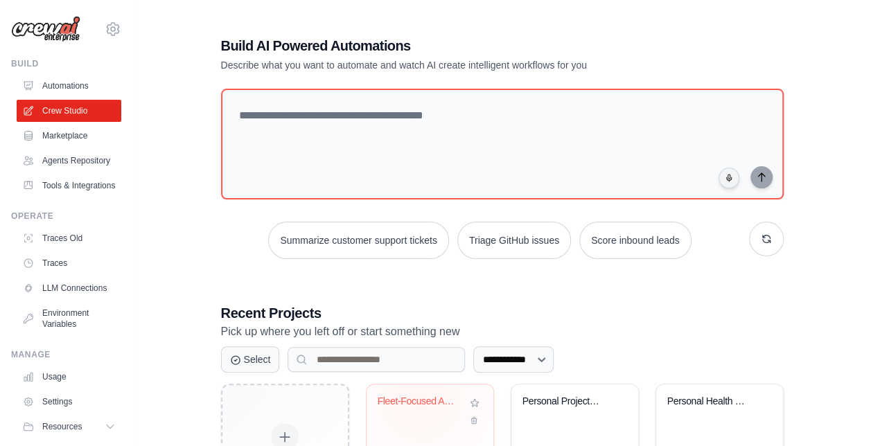
click at [420, 398] on div "Fleet-Focused Automotive Newsletter..." at bounding box center [420, 402] width 84 height 12
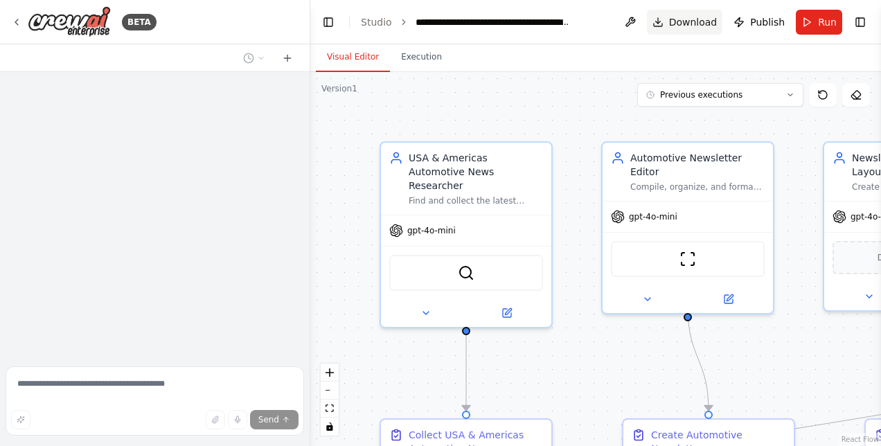
click at [682, 24] on span "Download" at bounding box center [693, 22] width 49 height 14
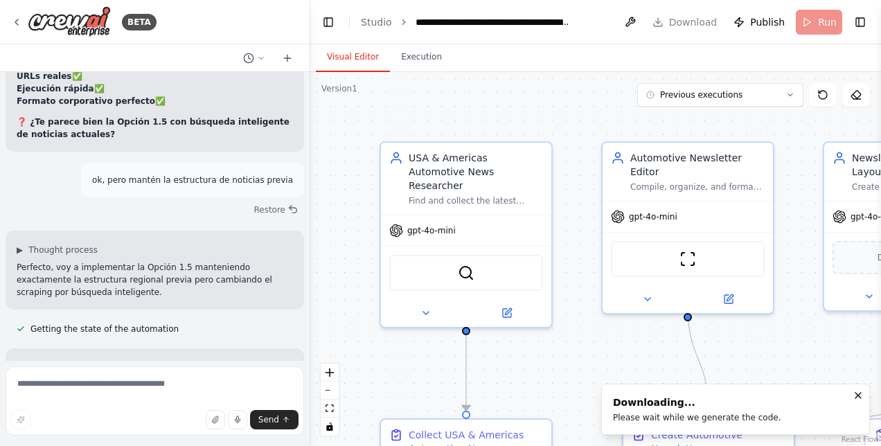
scroll to position [28809, 0]
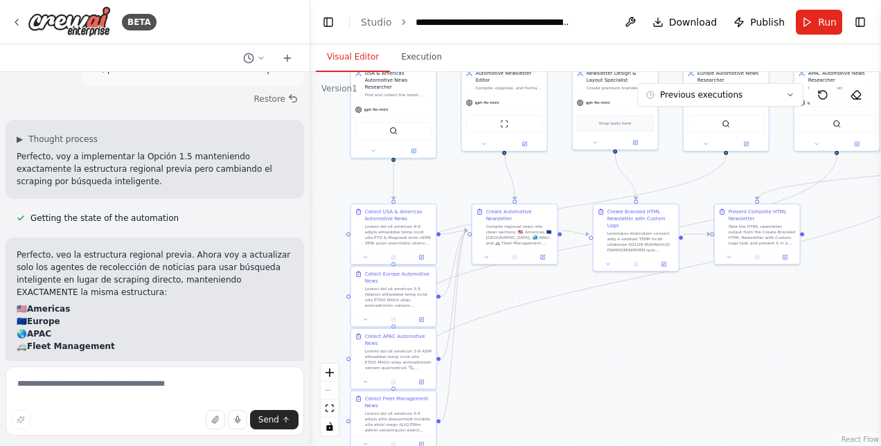
drag, startPoint x: 586, startPoint y: 367, endPoint x: 455, endPoint y: 190, distance: 220.3
click at [455, 190] on div ".deletable-edge-delete-btn { width: 20px; height: 20px; border: 0px solid #ffff…" at bounding box center [595, 259] width 571 height 374
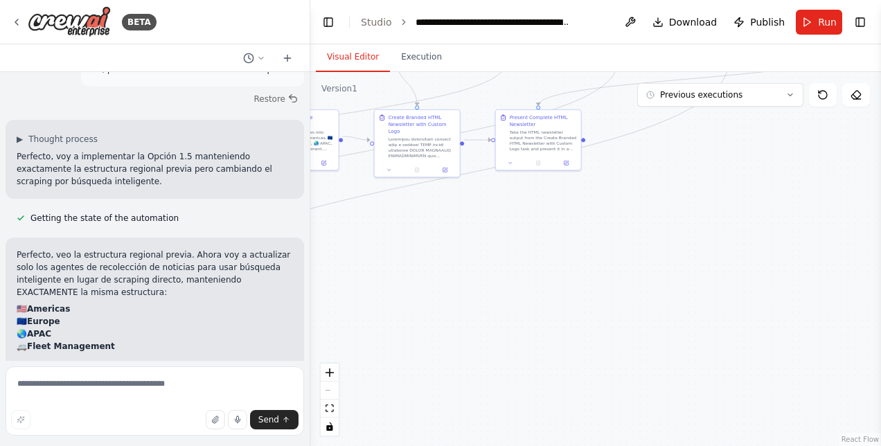
drag, startPoint x: 557, startPoint y: 331, endPoint x: 373, endPoint y: 270, distance: 194.1
click at [373, 270] on div ".deletable-edge-delete-btn { width: 20px; height: 20px; border: 0px solid #ffff…" at bounding box center [595, 259] width 571 height 374
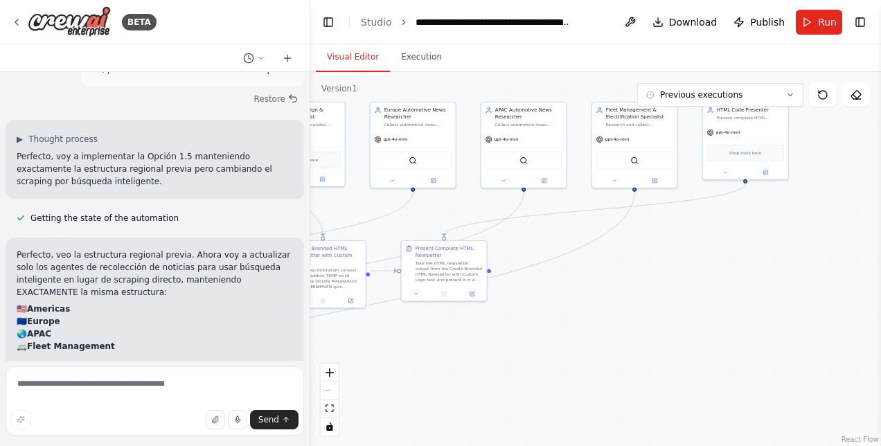
drag, startPoint x: 637, startPoint y: 239, endPoint x: 551, endPoint y: 363, distance: 151.3
click at [551, 363] on div ".deletable-edge-delete-btn { width: 20px; height: 20px; border: 0px solid #ffff…" at bounding box center [595, 259] width 571 height 374
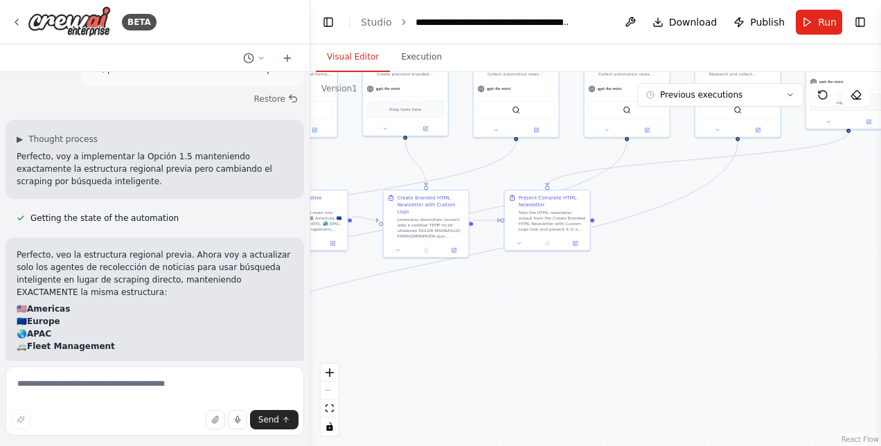
drag, startPoint x: 439, startPoint y: 379, endPoint x: 696, endPoint y: 205, distance: 309.8
click at [696, 205] on div ".deletable-edge-delete-btn { width: 20px; height: 20px; border: 0px solid #ffff…" at bounding box center [595, 259] width 571 height 374
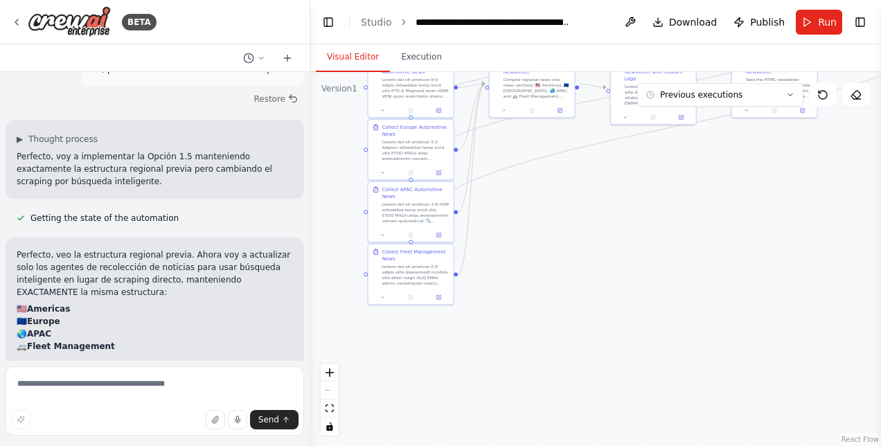
drag, startPoint x: 505, startPoint y: 367, endPoint x: 581, endPoint y: 355, distance: 76.3
click at [581, 355] on div ".deletable-edge-delete-btn { width: 20px; height: 20px; border: 0px solid #ffff…" at bounding box center [595, 259] width 571 height 374
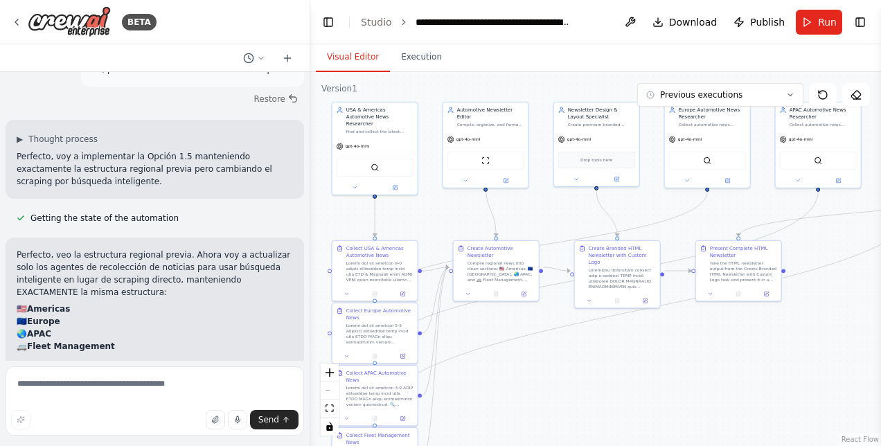
drag, startPoint x: 600, startPoint y: 231, endPoint x: 564, endPoint y: 400, distance: 172.9
click at [564, 400] on div ".deletable-edge-delete-btn { width: 20px; height: 20px; border: 0px solid #ffff…" at bounding box center [595, 259] width 571 height 374
